Goal: Task Accomplishment & Management: Manage account settings

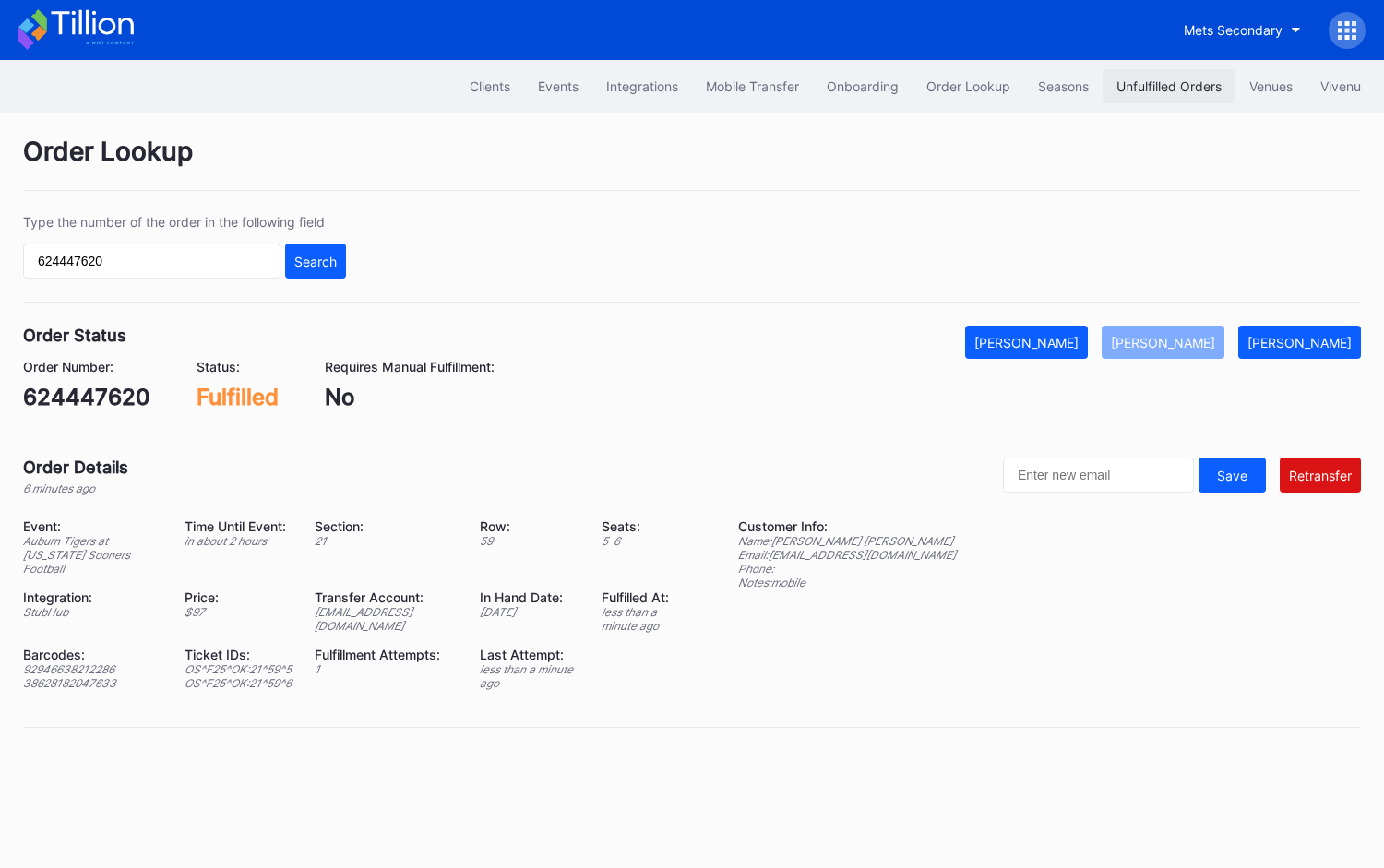
click at [1170, 76] on button "Unfulfilled Orders" at bounding box center [1168, 86] width 132 height 34
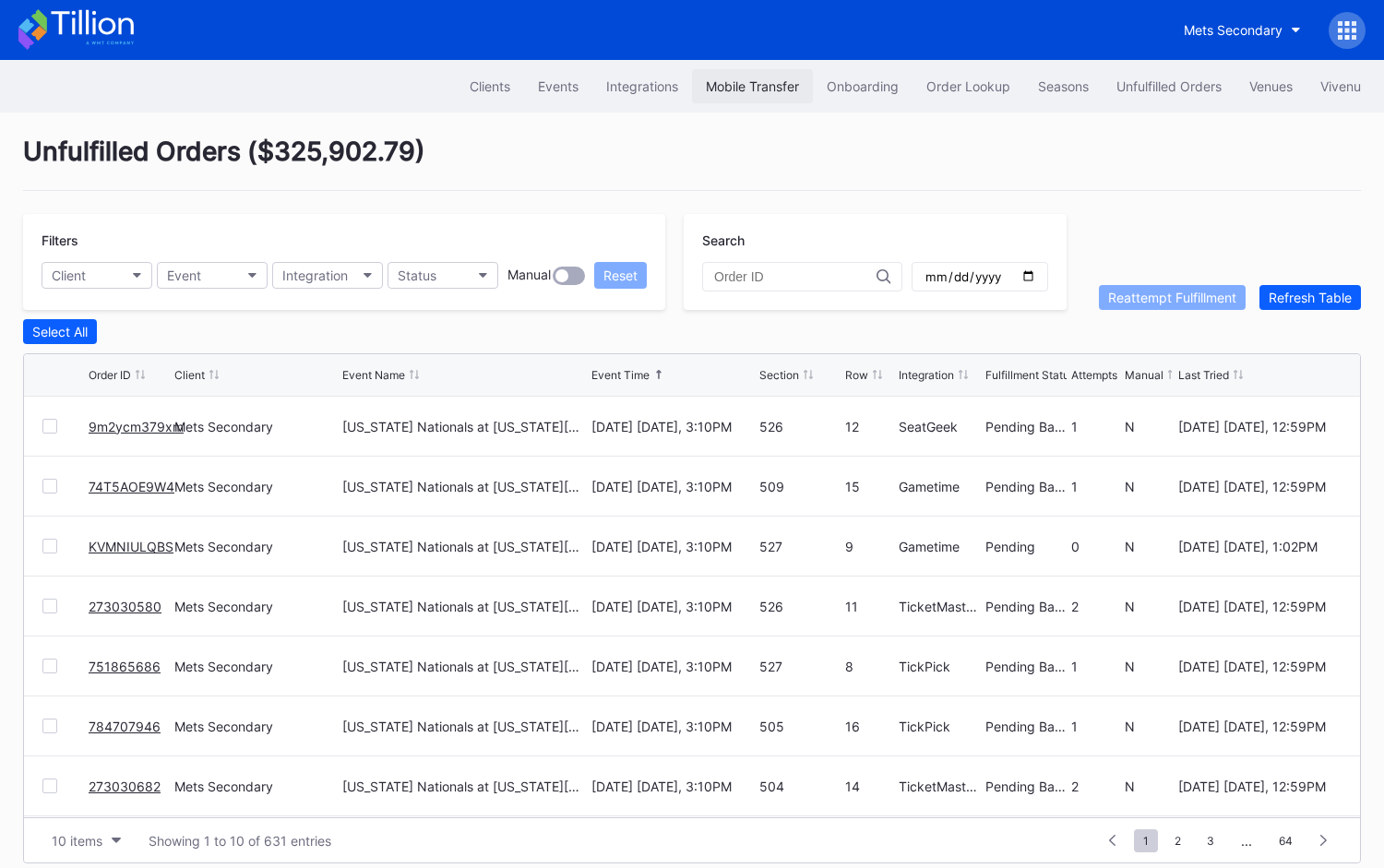
scroll to position [14, 0]
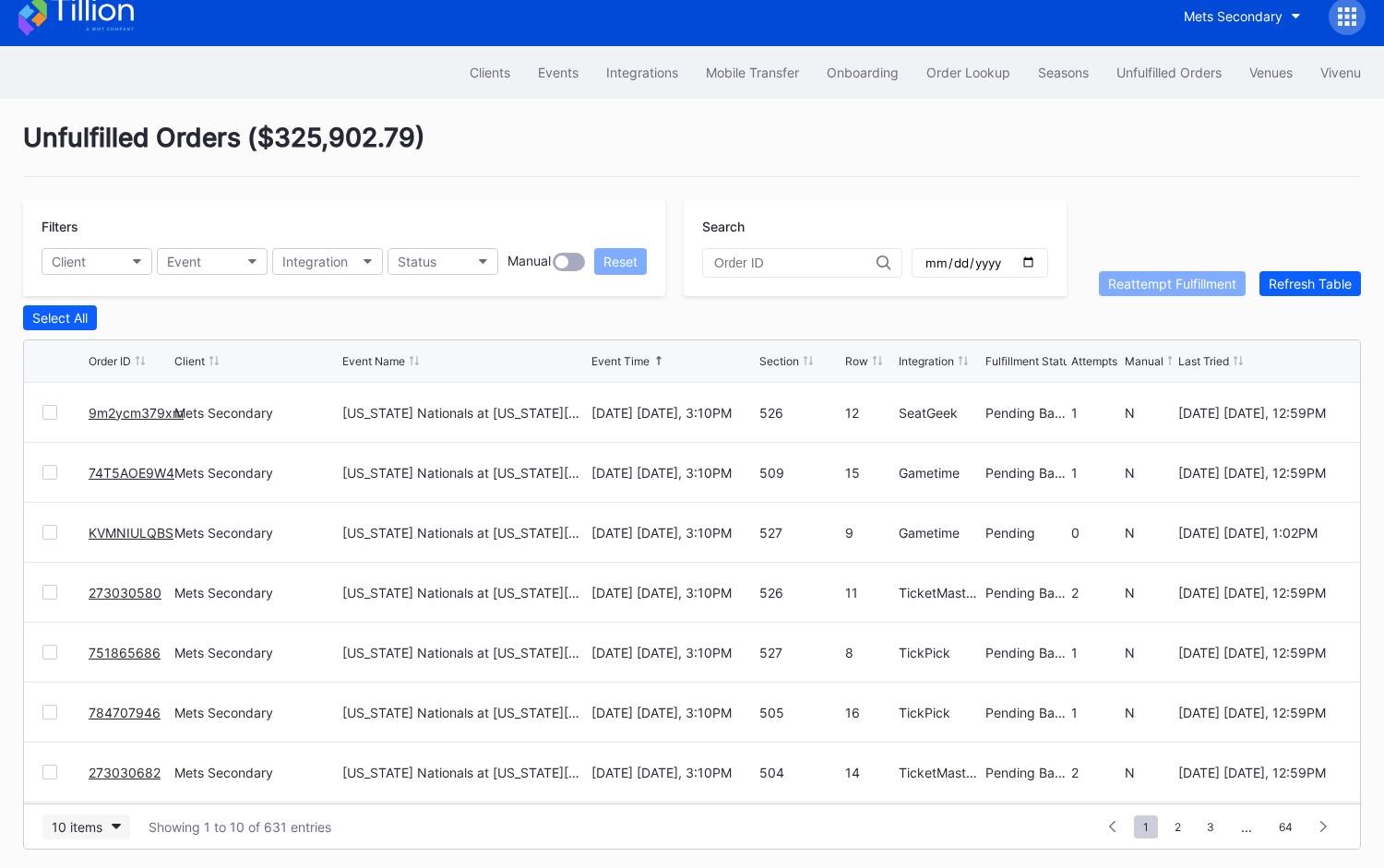
click at [72, 822] on div "10 items" at bounding box center [77, 827] width 51 height 16
click at [100, 709] on div "50 items" at bounding box center [83, 707] width 53 height 16
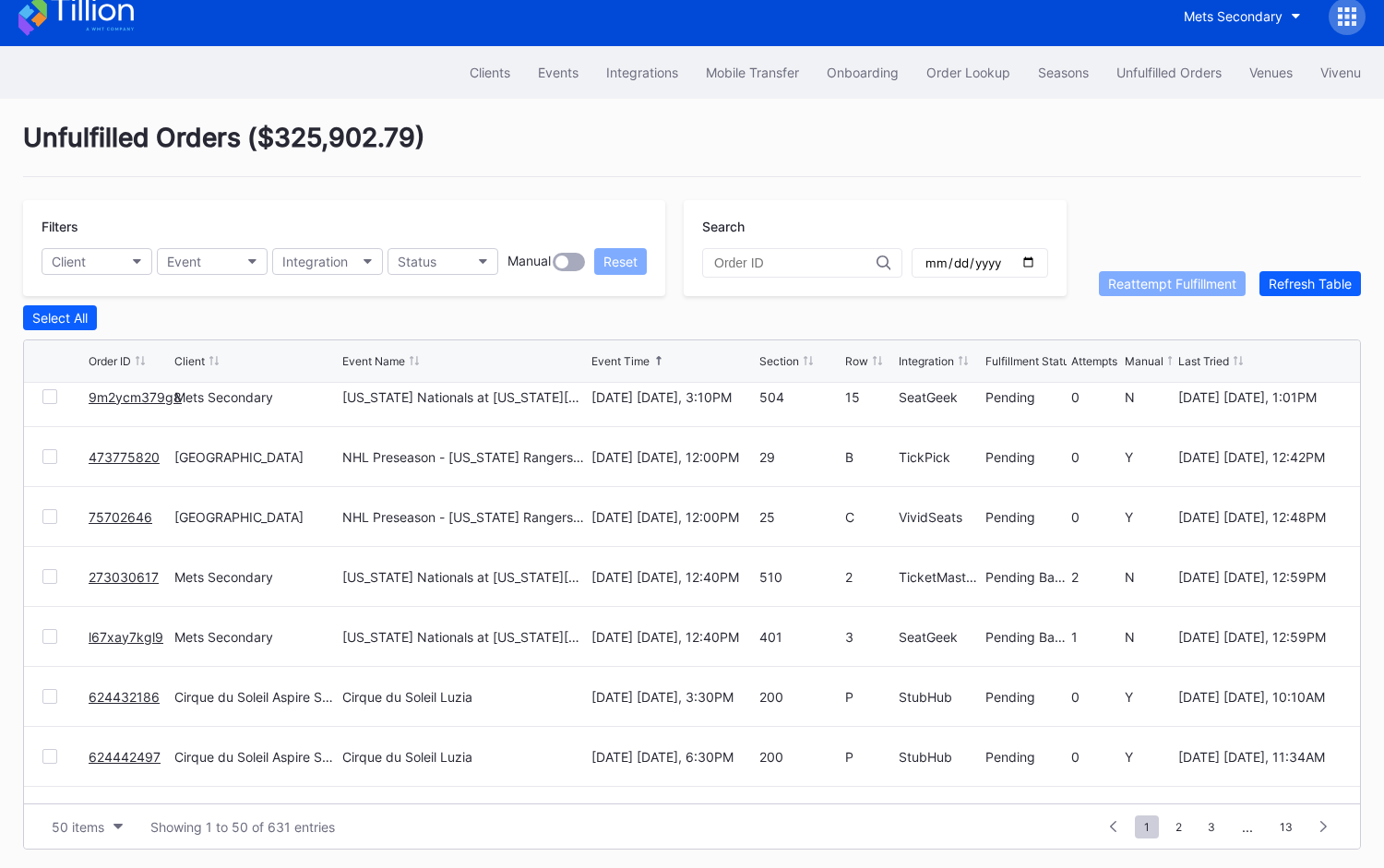
scroll to position [1481, 0]
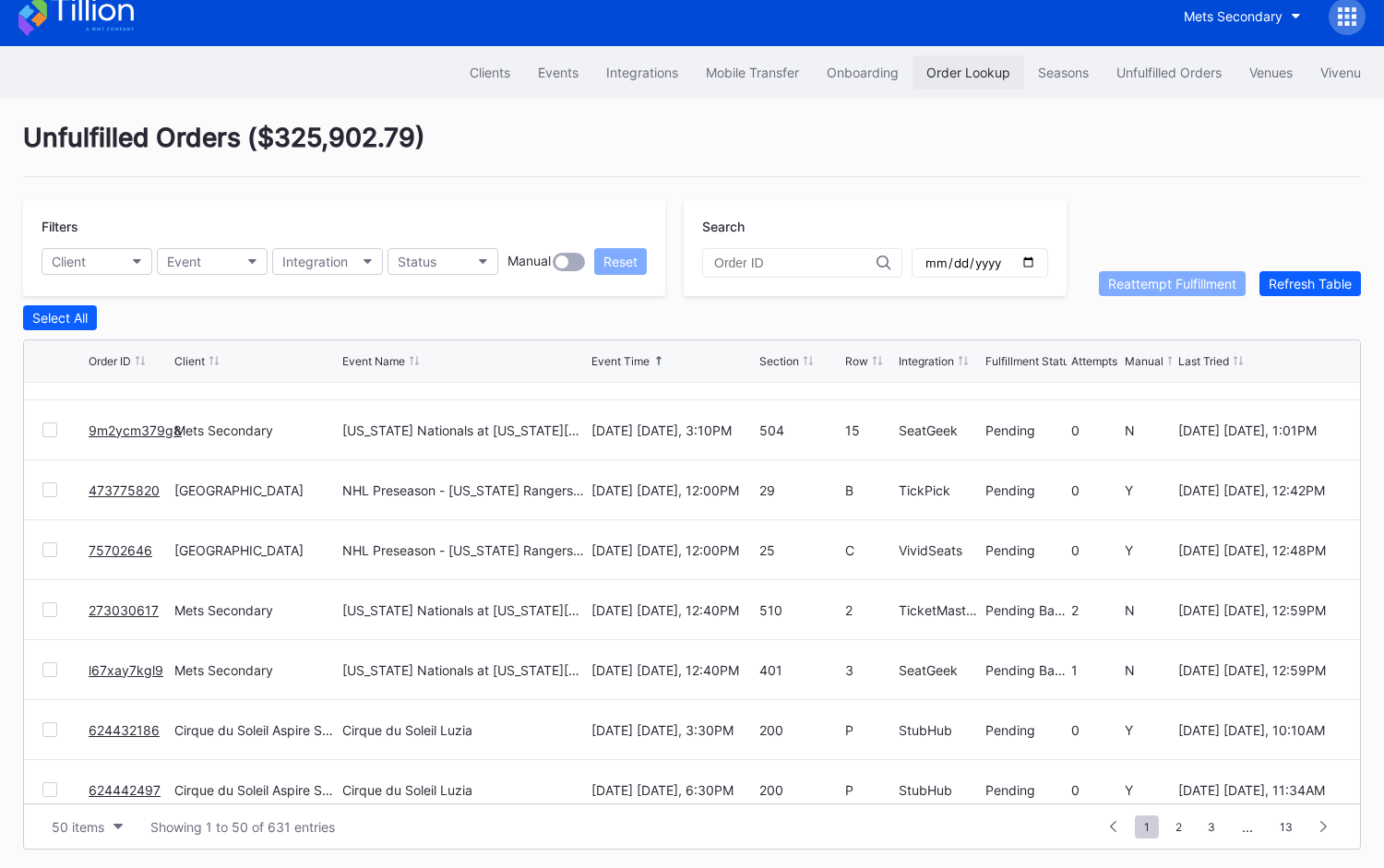
click at [968, 73] on div "Order Lookup" at bounding box center [968, 72] width 84 height 16
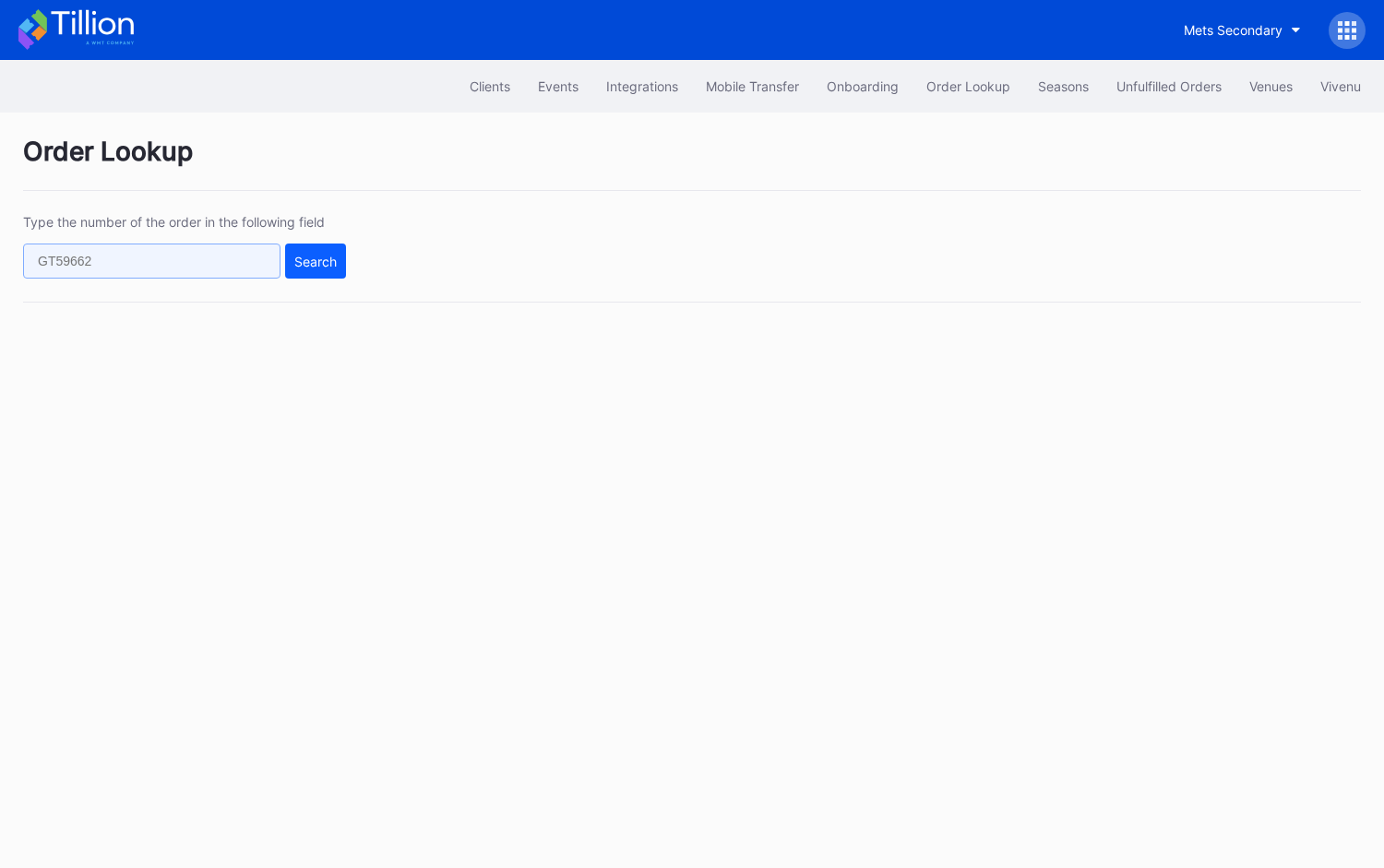
click at [210, 260] on input "text" at bounding box center [152, 260] width 257 height 35
paste input "624452365"
type input "624452365"
click at [287, 263] on button "Search" at bounding box center [315, 260] width 61 height 35
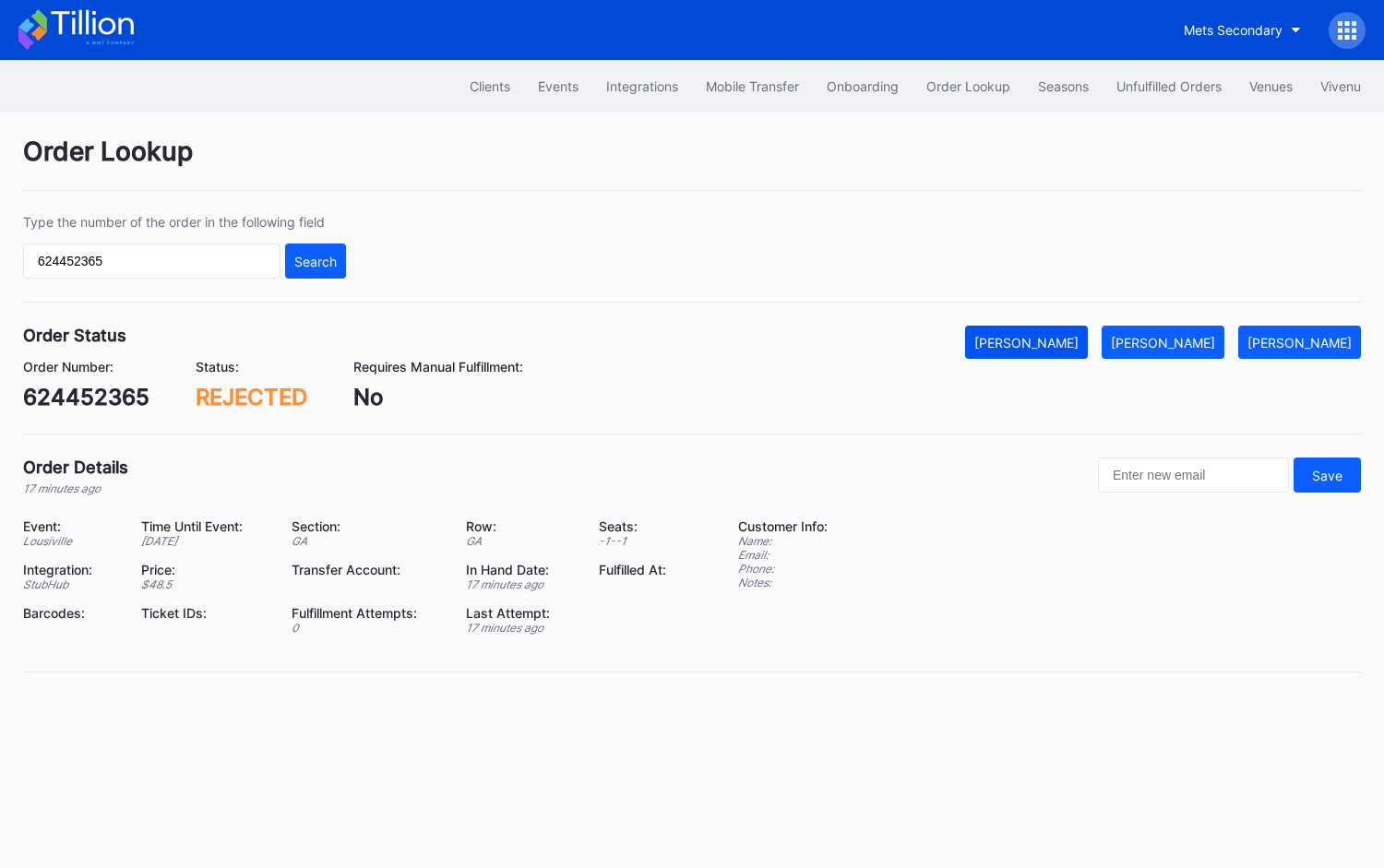
click at [1056, 328] on button "[PERSON_NAME]" at bounding box center [1026, 342] width 123 height 33
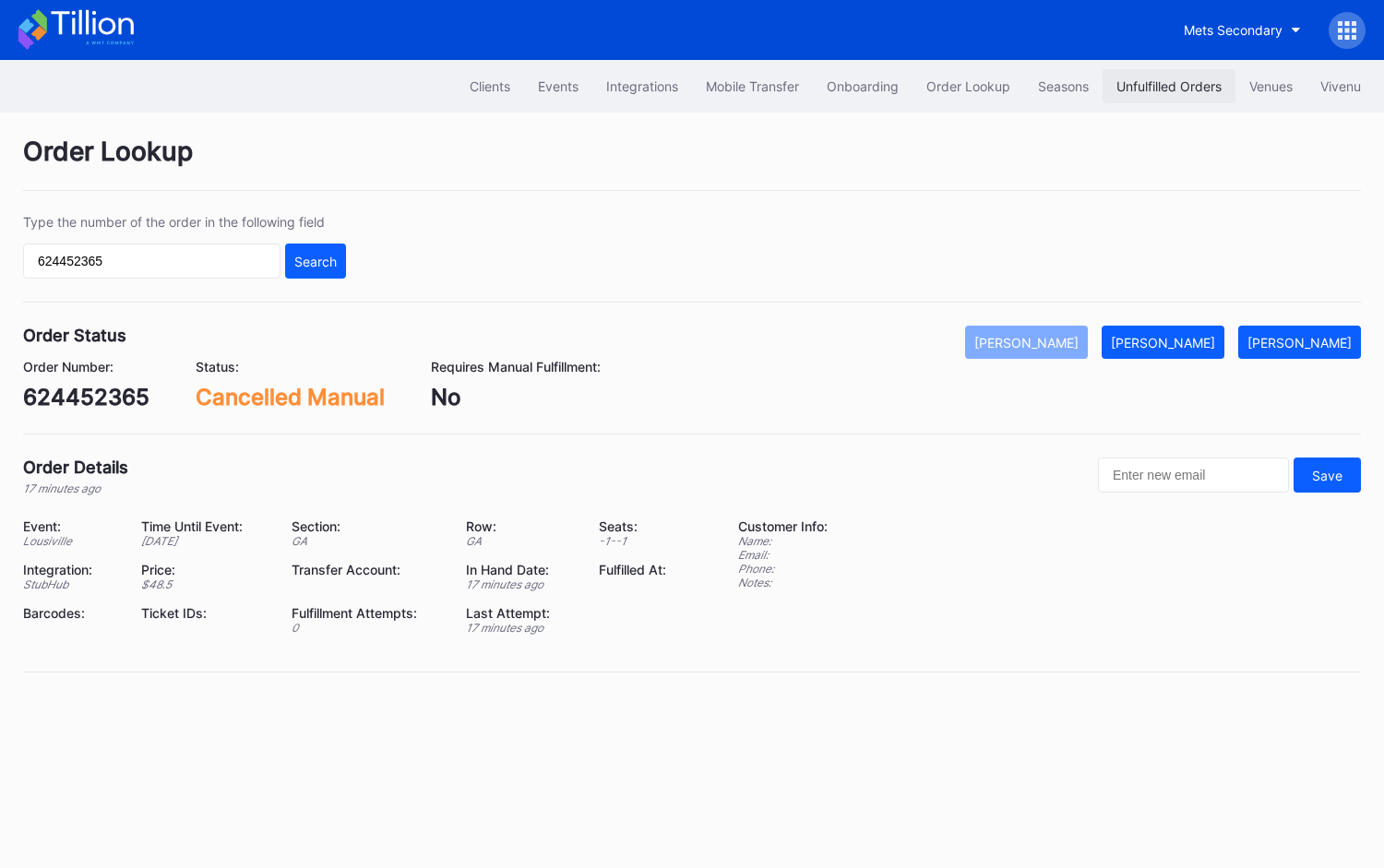
click at [1138, 78] on div "Unfulfilled Orders" at bounding box center [1169, 85] width 105 height 16
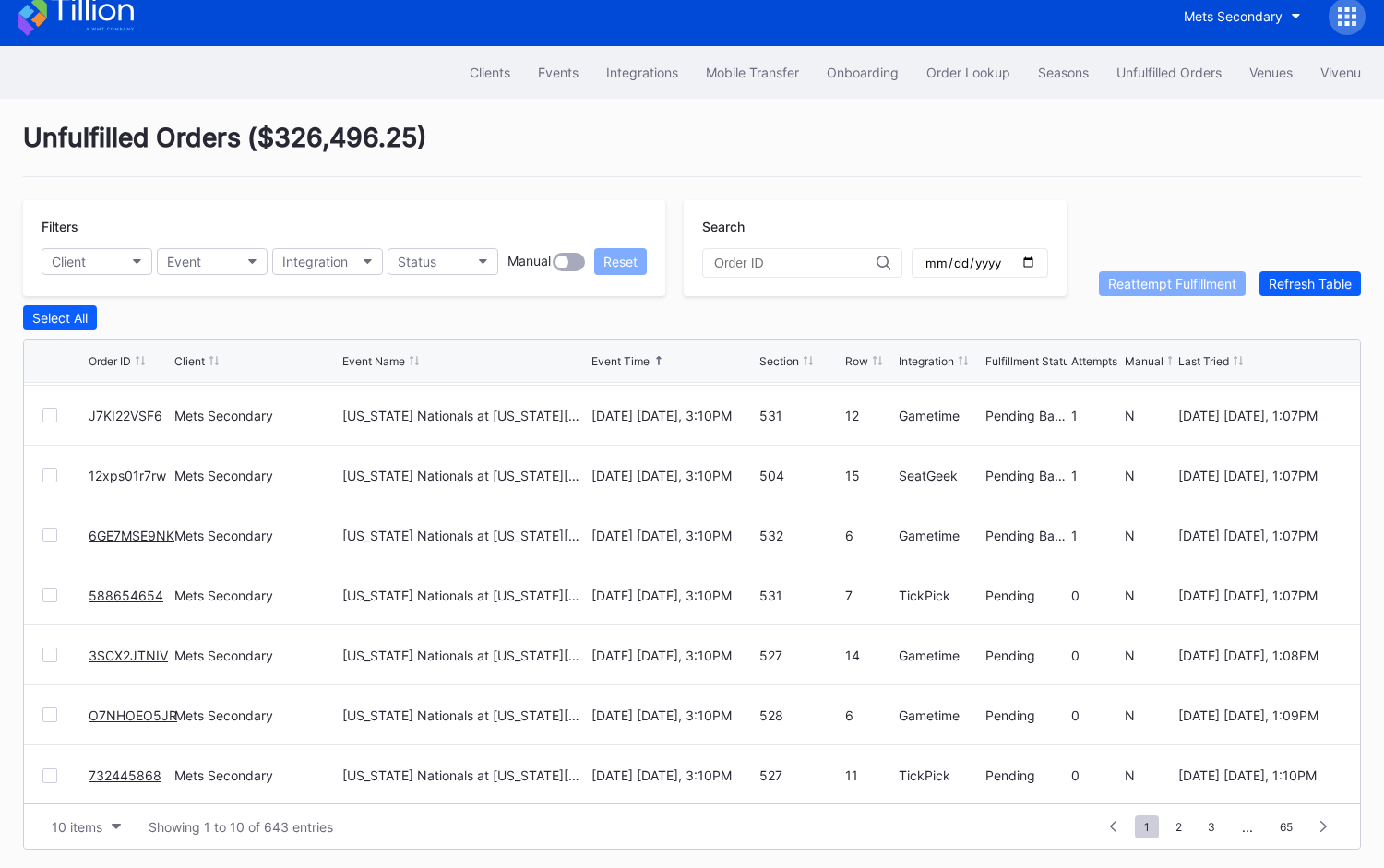
scroll to position [178, 0]
click at [987, 74] on div "Order Lookup" at bounding box center [968, 72] width 84 height 16
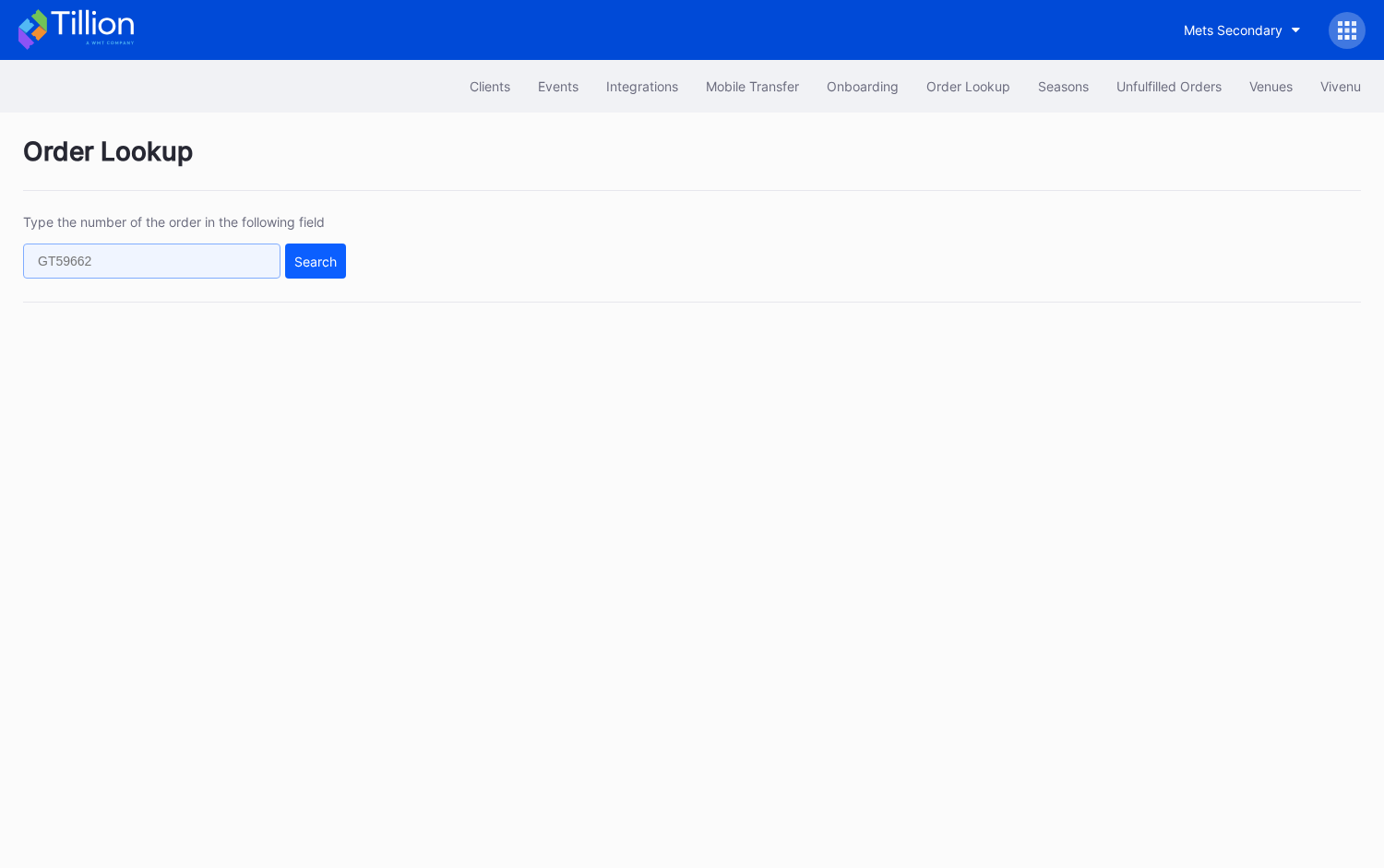
click at [261, 268] on input "text" at bounding box center [152, 260] width 257 height 35
paste input "127798179"
click at [337, 264] on button "Search" at bounding box center [315, 260] width 61 height 35
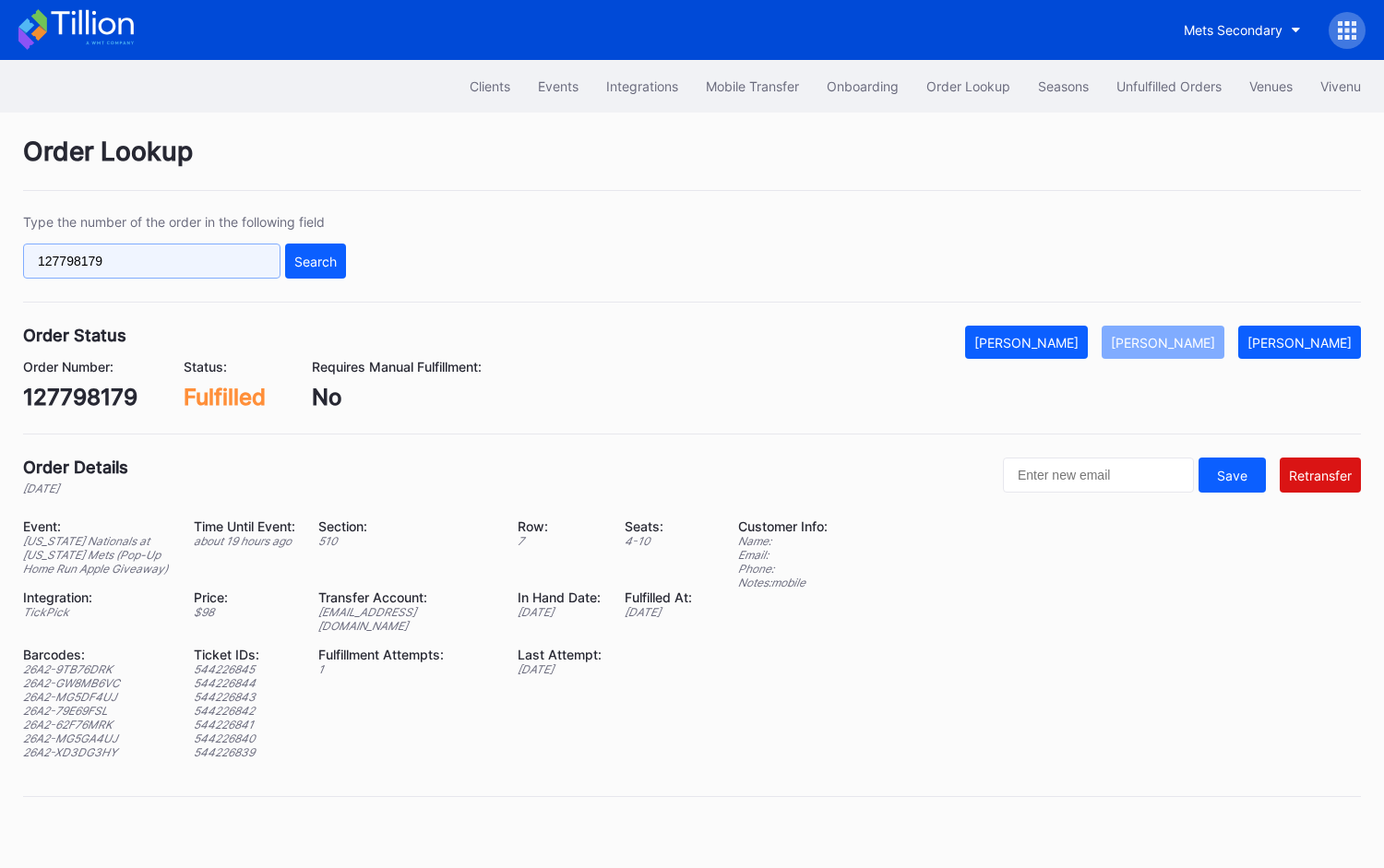
click at [211, 250] on input "127798179" at bounding box center [152, 260] width 257 height 35
paste input "624455332"
click at [314, 257] on div "Search" at bounding box center [315, 261] width 42 height 16
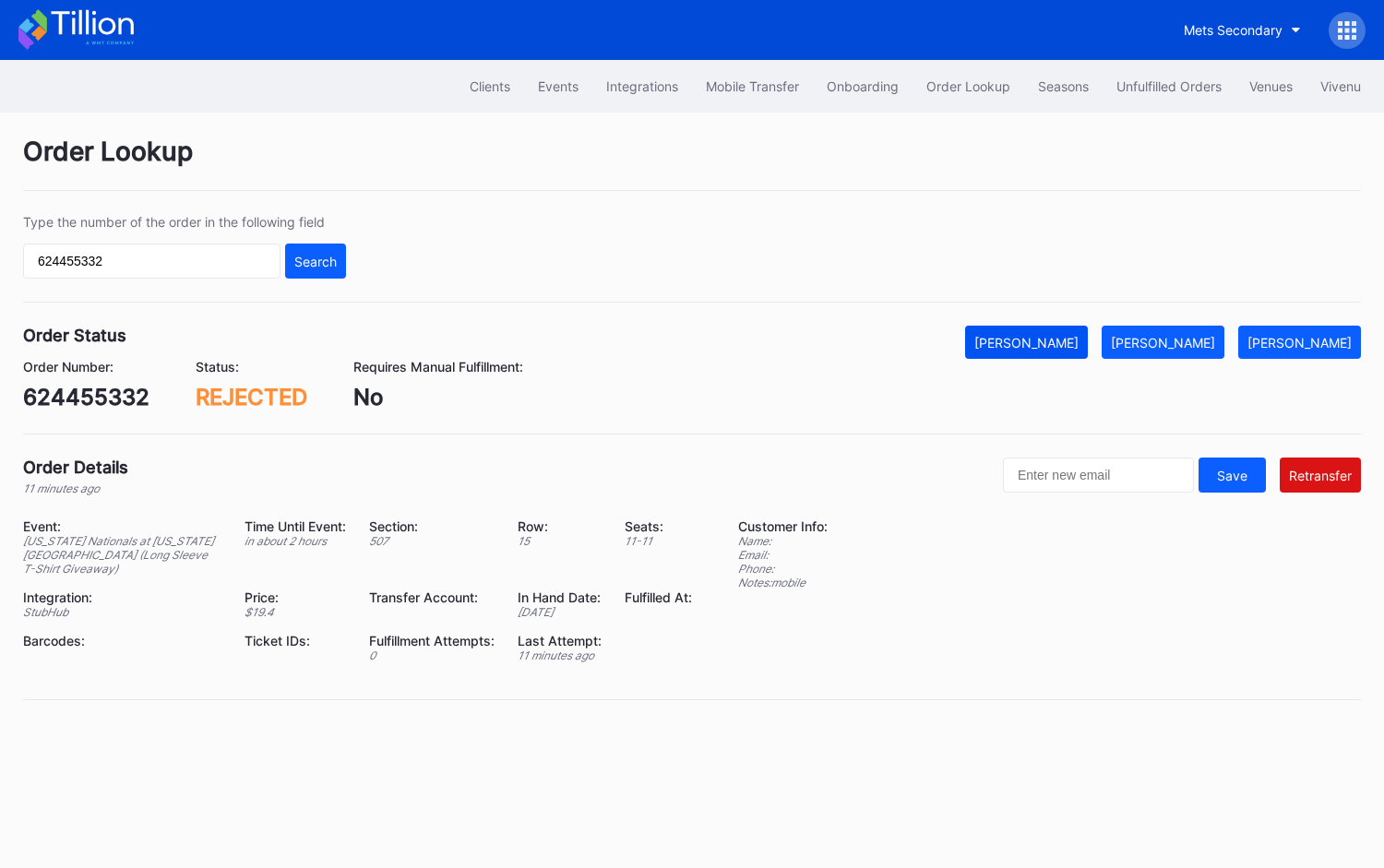
click at [1086, 331] on button "[PERSON_NAME]" at bounding box center [1026, 342] width 123 height 33
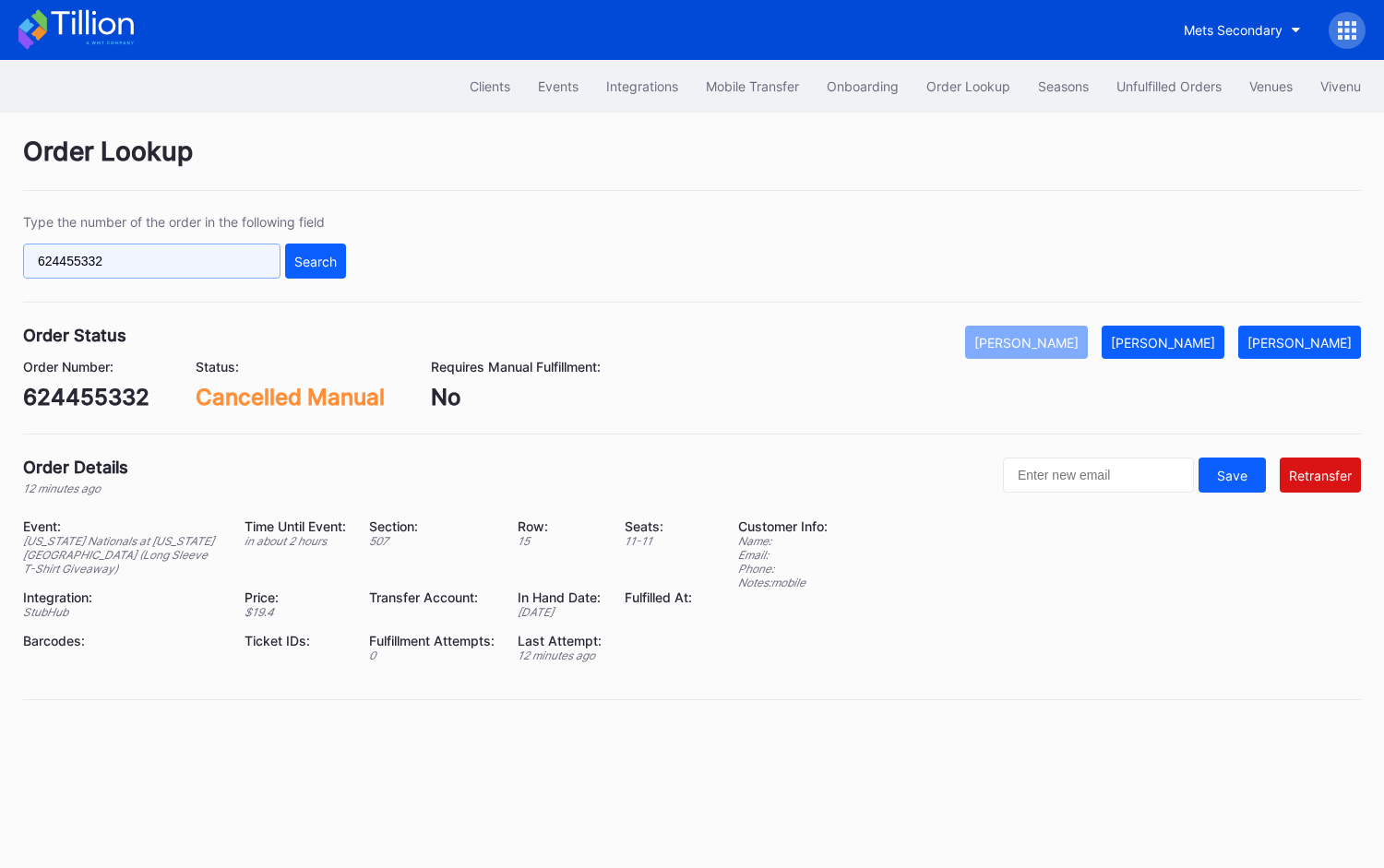
click at [266, 249] on input "624455332" at bounding box center [152, 260] width 257 height 35
paste input "29"
type input "624455292"
click at [302, 254] on div "Search" at bounding box center [315, 261] width 42 height 16
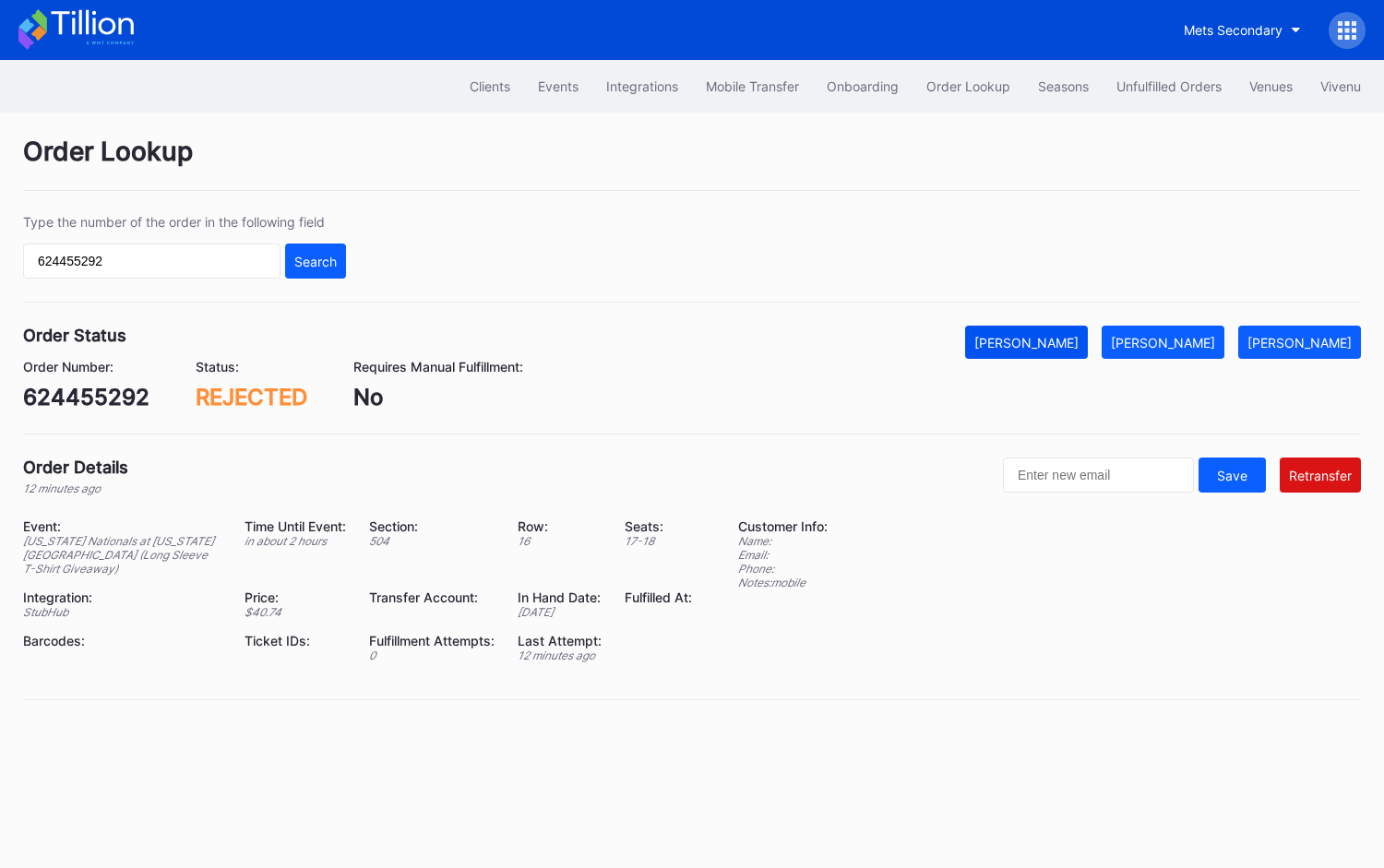
click at [1079, 345] on div "[PERSON_NAME]" at bounding box center [1026, 342] width 104 height 16
